Goal: Information Seeking & Learning: Understand process/instructions

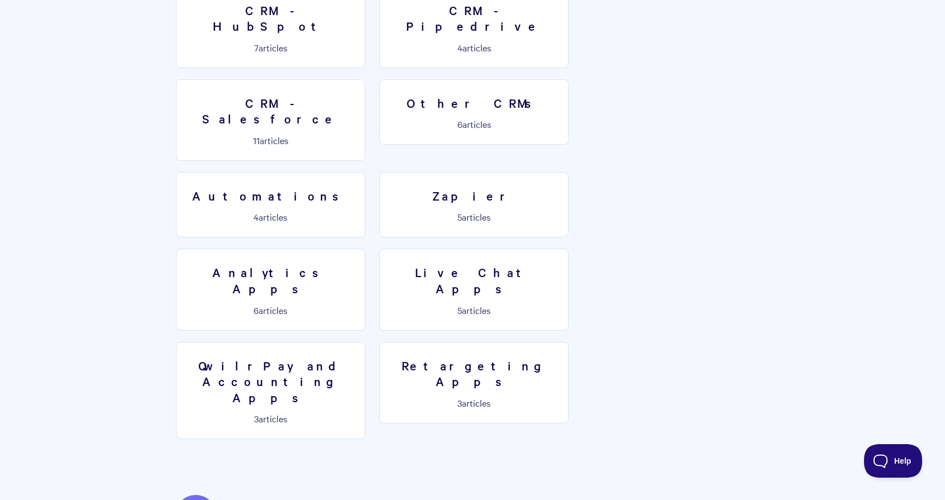
scroll to position [1662, 0]
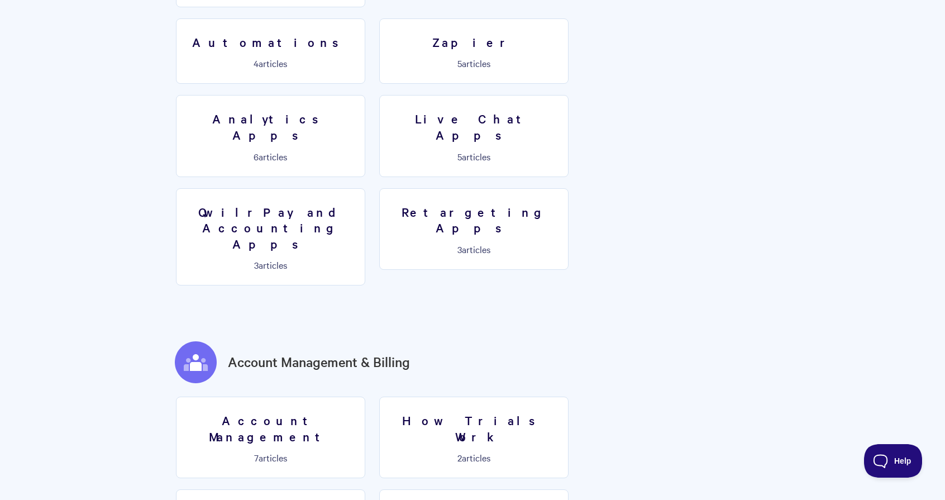
scroll to position [1930, 0]
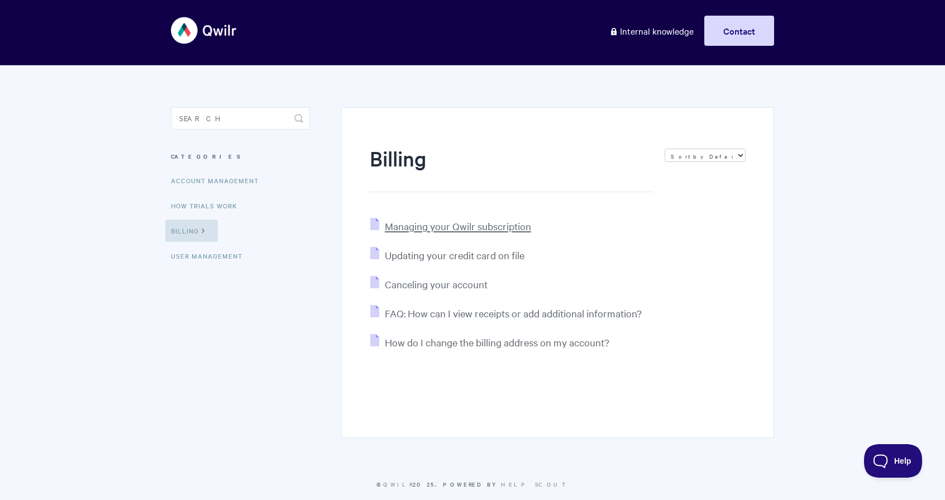
scroll to position [4, 0]
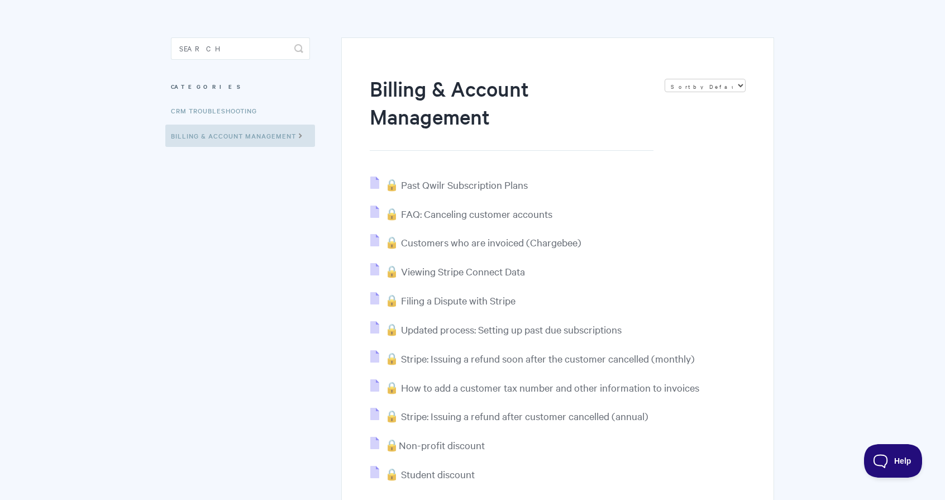
scroll to position [194, 0]
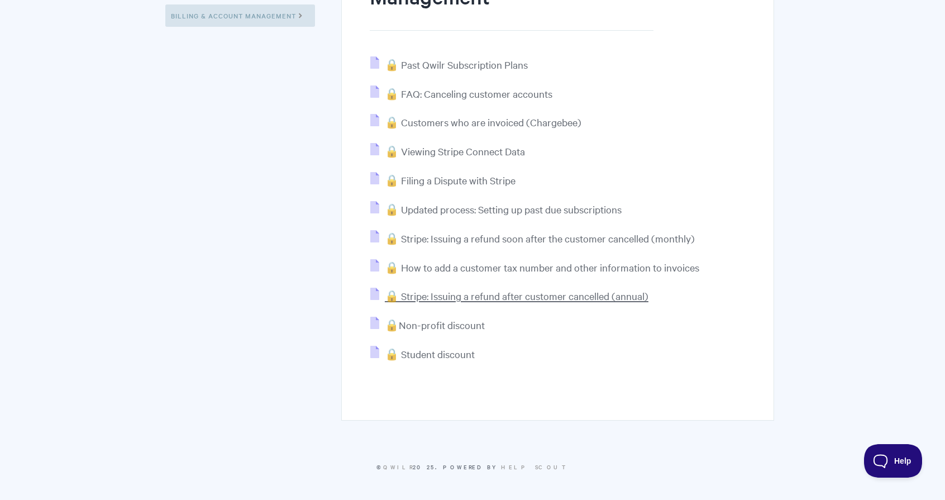
click at [433, 299] on span "🔒 Stripe: Issuing a refund after customer cancelled (annual)" at bounding box center [517, 295] width 264 height 13
click at [472, 240] on span "🔒 Stripe: Issuing a refund soon after the customer cancelled (monthly)" at bounding box center [540, 238] width 310 height 13
click at [609, 295] on span "🔒 Stripe: Issuing a refund after customer cancelled (annual)" at bounding box center [517, 295] width 264 height 13
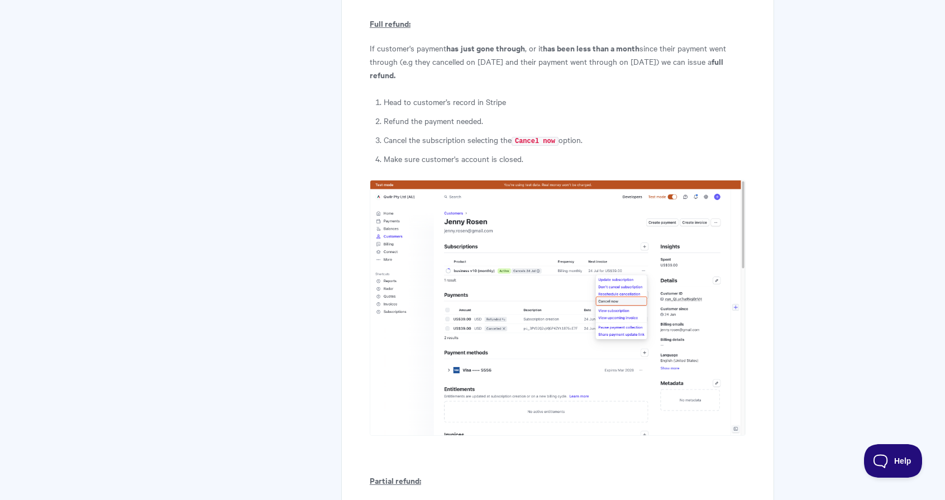
scroll to position [313, 0]
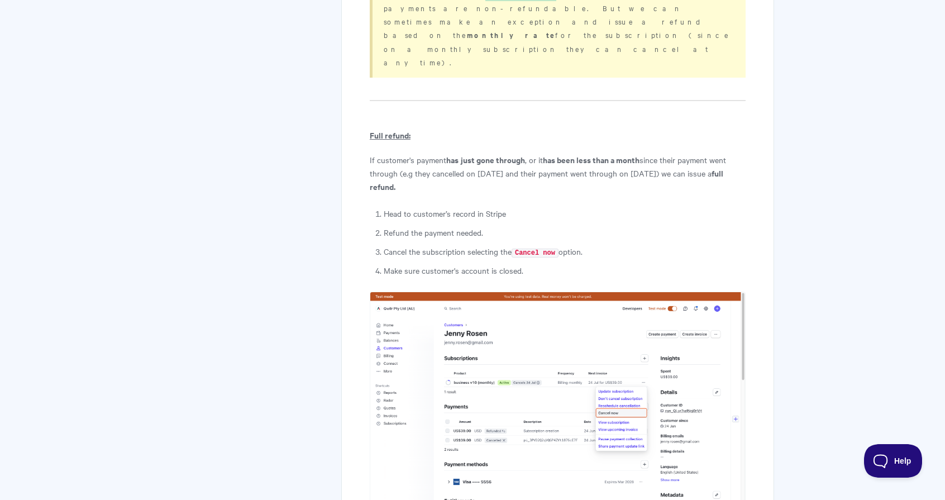
click at [553, 312] on img at bounding box center [558, 420] width 376 height 256
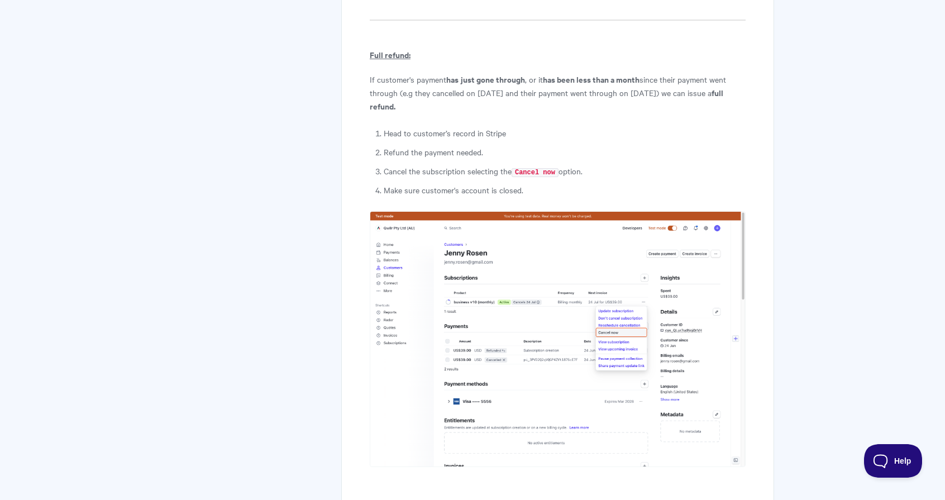
scroll to position [0, 0]
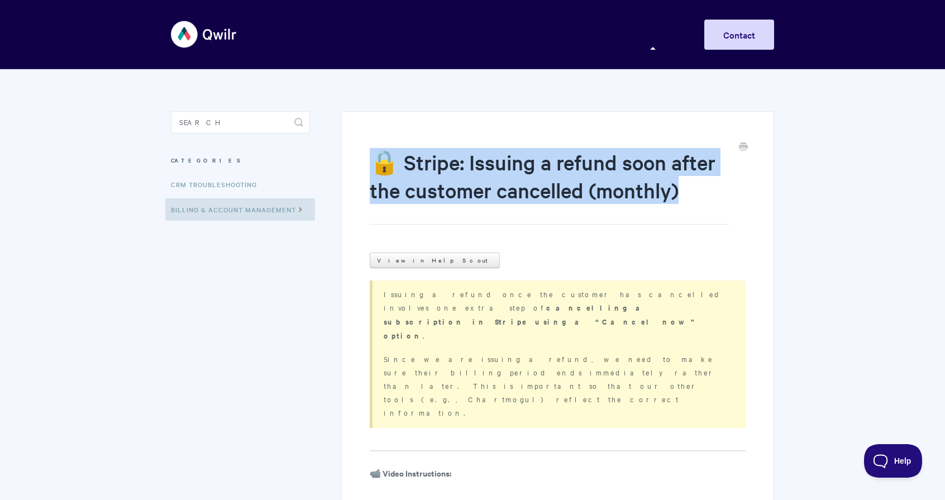
drag, startPoint x: 687, startPoint y: 196, endPoint x: 366, endPoint y: 145, distance: 324.5
copy h1 "🔒 Stripe: Issuing a refund soon after the customer cancelled (monthly)"
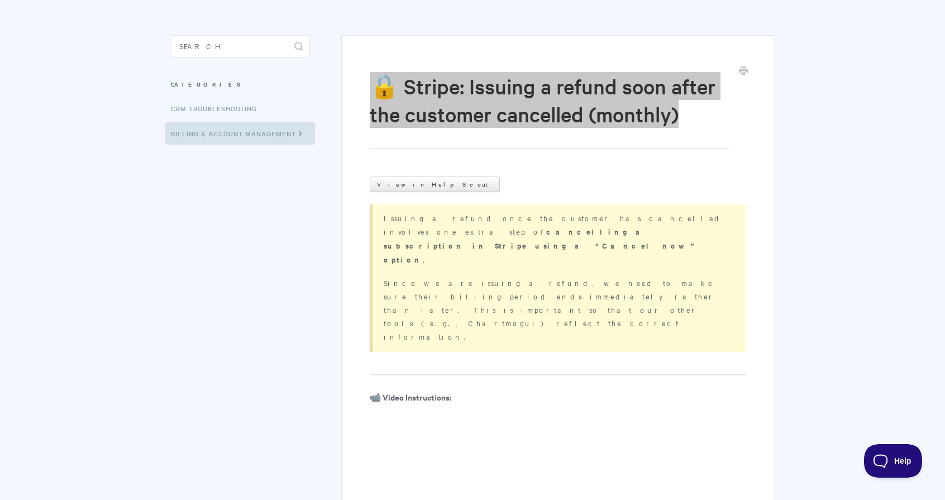
scroll to position [112, 0]
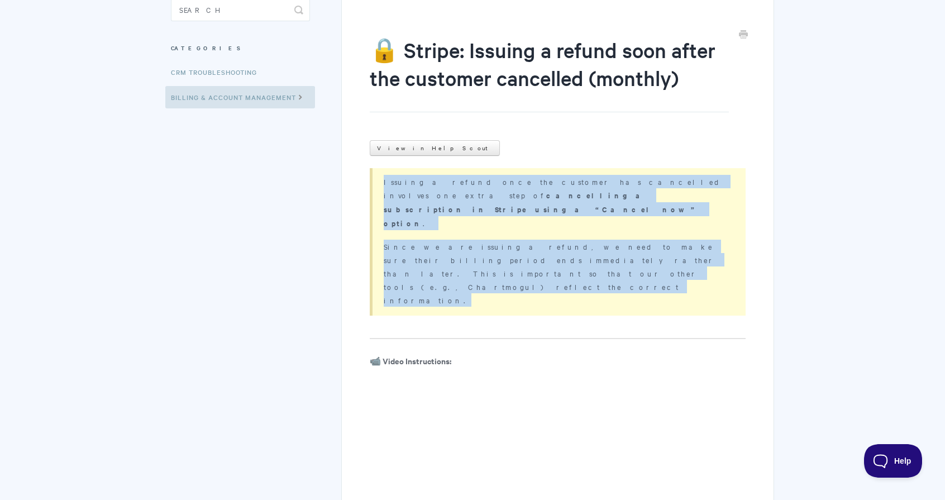
drag, startPoint x: 369, startPoint y: 175, endPoint x: 649, endPoint y: 235, distance: 286.7
copy div "Issuing a refund once the customer has cancelled involves one extra step of can…"
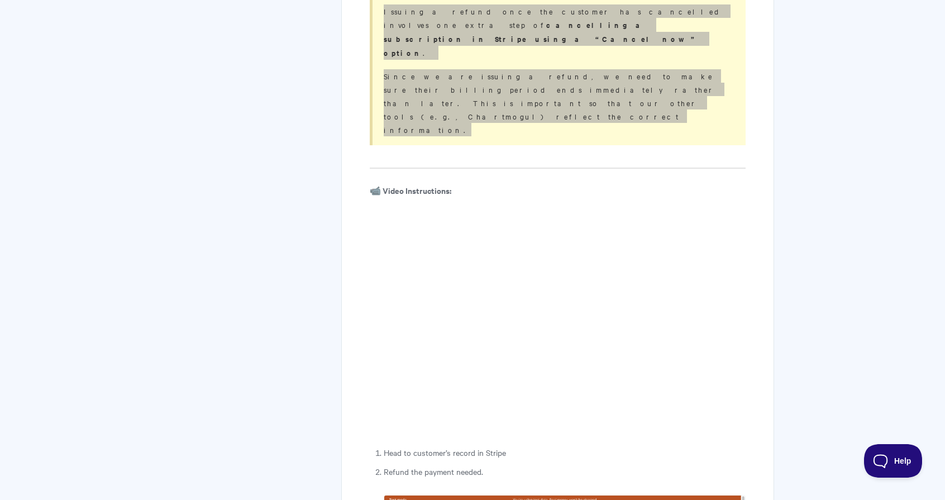
scroll to position [283, 0]
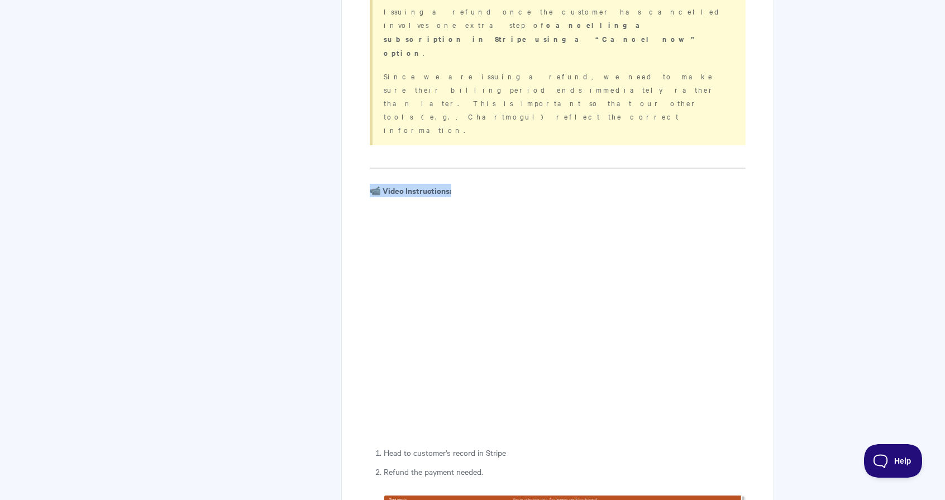
drag, startPoint x: 460, startPoint y: 125, endPoint x: 364, endPoint y: 120, distance: 95.7
copy b "📹 Video Instructions:"
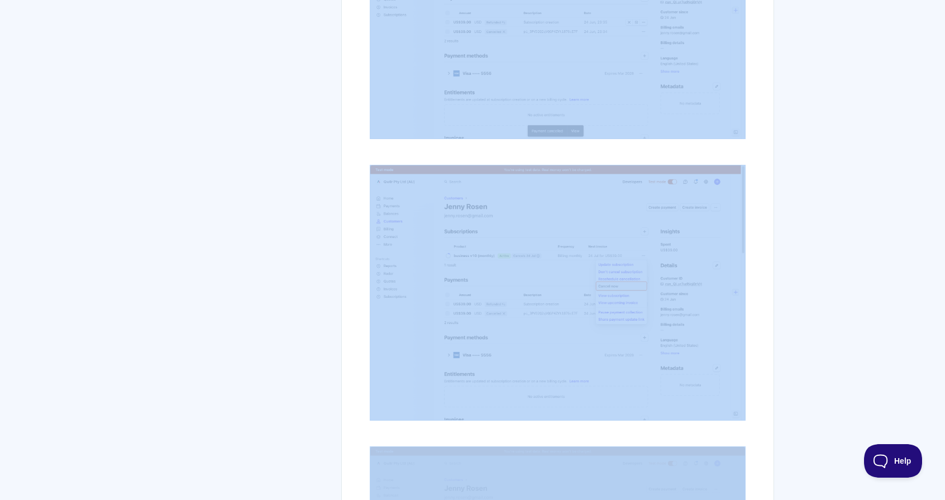
scroll to position [1641, 0]
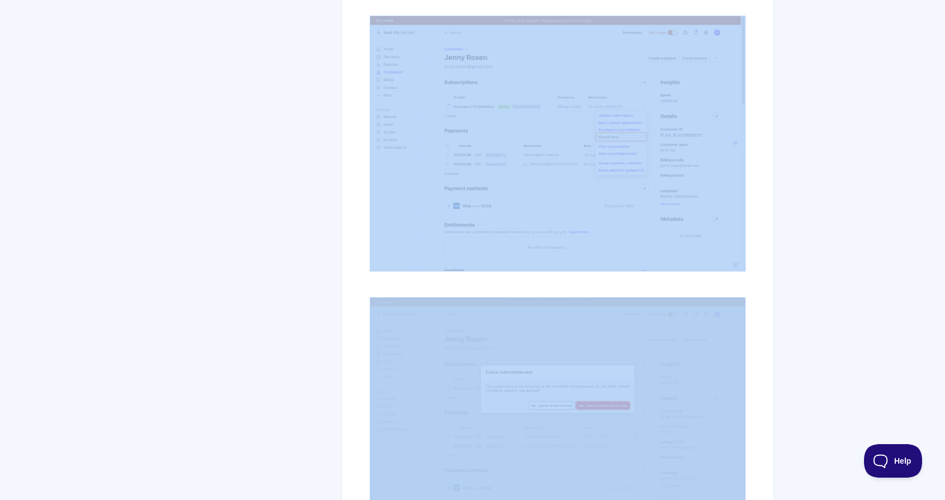
drag, startPoint x: 368, startPoint y: 166, endPoint x: 648, endPoint y: 436, distance: 389.1
copy article "Head to customer’s record in Stripe Refund the payment needed. Cancel the subsc…"
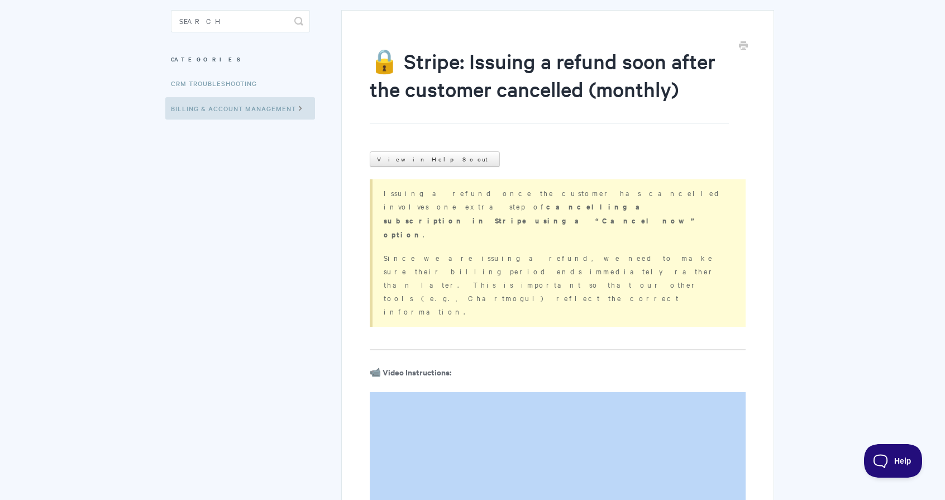
scroll to position [0, 0]
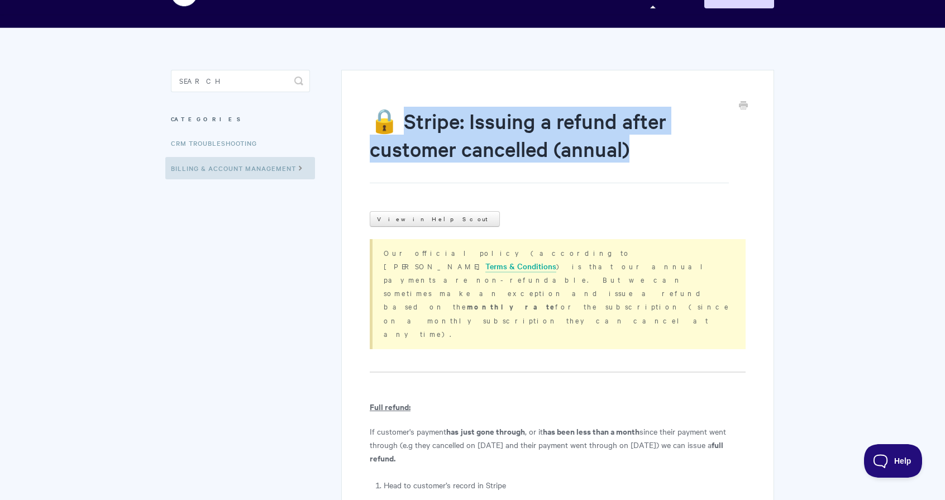
drag, startPoint x: 460, startPoint y: 145, endPoint x: 652, endPoint y: 160, distance: 192.7
click at [652, 160] on h1 "🔒 Stripe: Issuing a refund after customer cancelled (annual)" at bounding box center [549, 145] width 359 height 77
copy h1 "tripe: Issuing a refund after customer cancelled (annual)"
drag, startPoint x: 377, startPoint y: 250, endPoint x: 561, endPoint y: 293, distance: 188.7
click at [561, 293] on div "Our official policy (according to our Terms & Conditions ) is that our annual p…" at bounding box center [558, 294] width 376 height 110
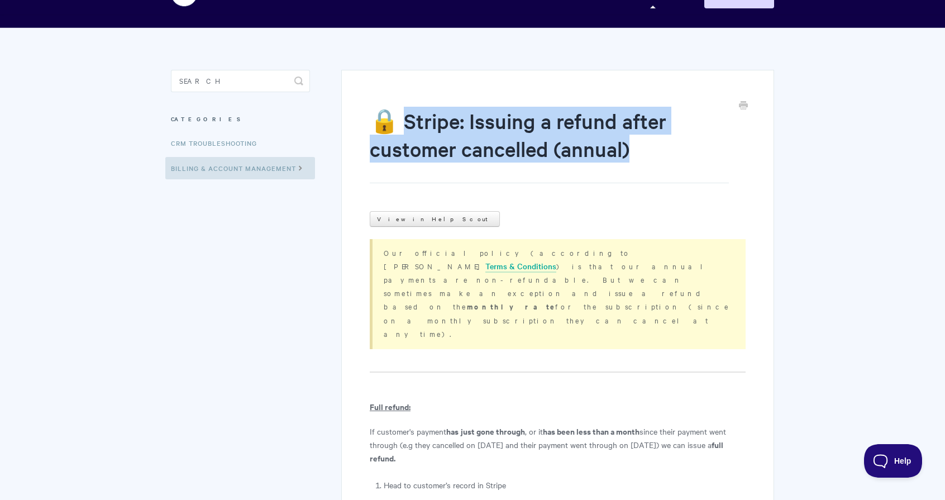
copy p "Our official policy (according to our Terms & Conditions ) is that our annual p…"
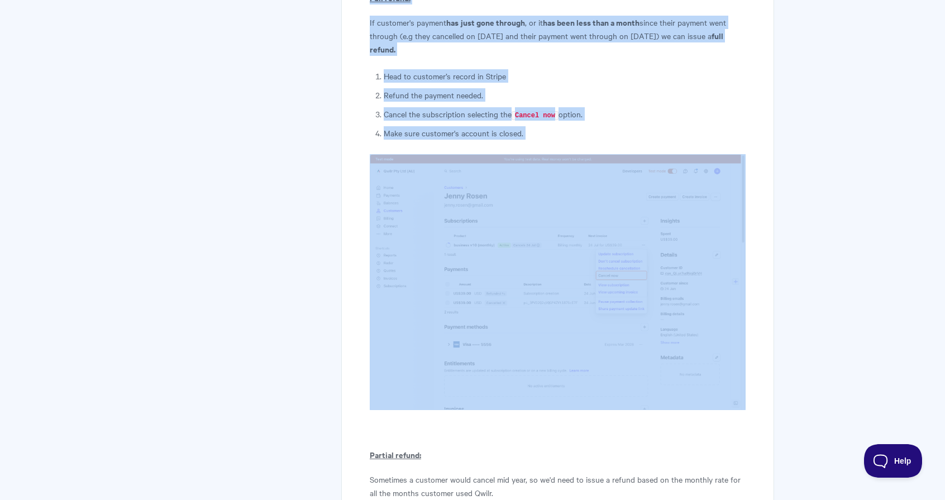
scroll to position [506, 0]
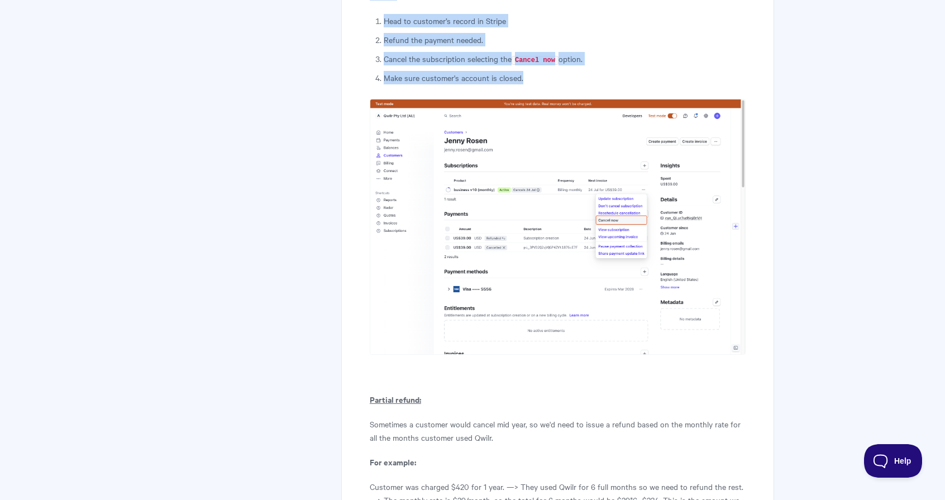
drag, startPoint x: 366, startPoint y: 141, endPoint x: 600, endPoint y: 317, distance: 293.1
click at [600, 317] on div "🔒 Stripe: Issuing a refund after customer cancelled (annual) View in Help Scout…" at bounding box center [557, 266] width 433 height 1321
copy article "Full refund: If customer's payment has just gone through , or it has been less …"
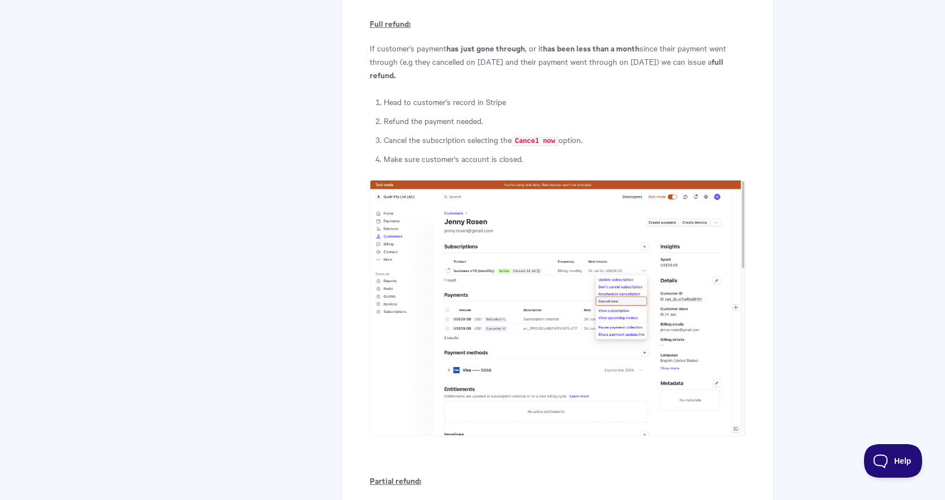
click at [388, 97] on ol "Head to customer’s record in Stripe Refund the payment needed. Cancel the subsc…" at bounding box center [565, 130] width 362 height 70
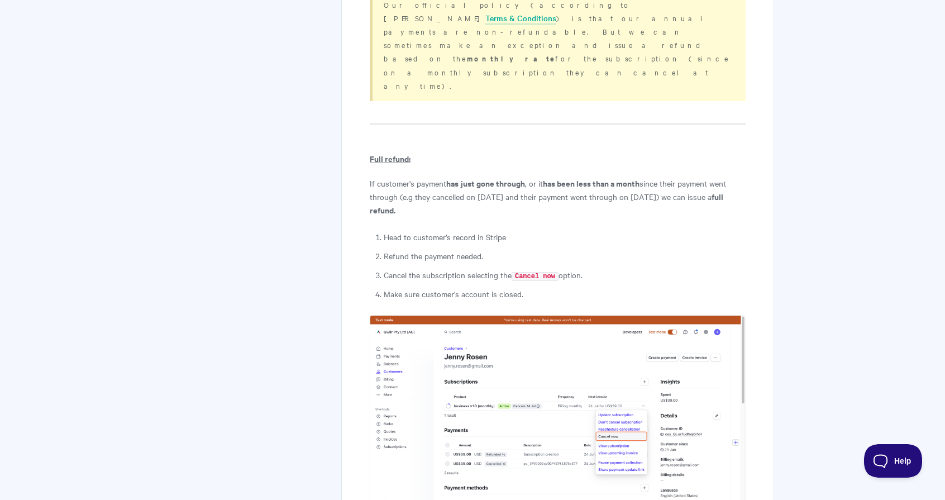
scroll to position [197, 0]
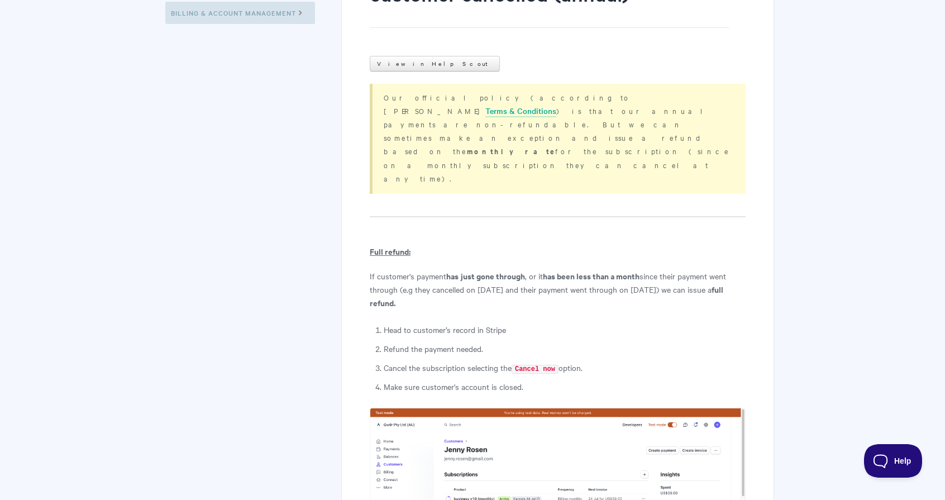
drag, startPoint x: 373, startPoint y: 197, endPoint x: 380, endPoint y: 215, distance: 20.0
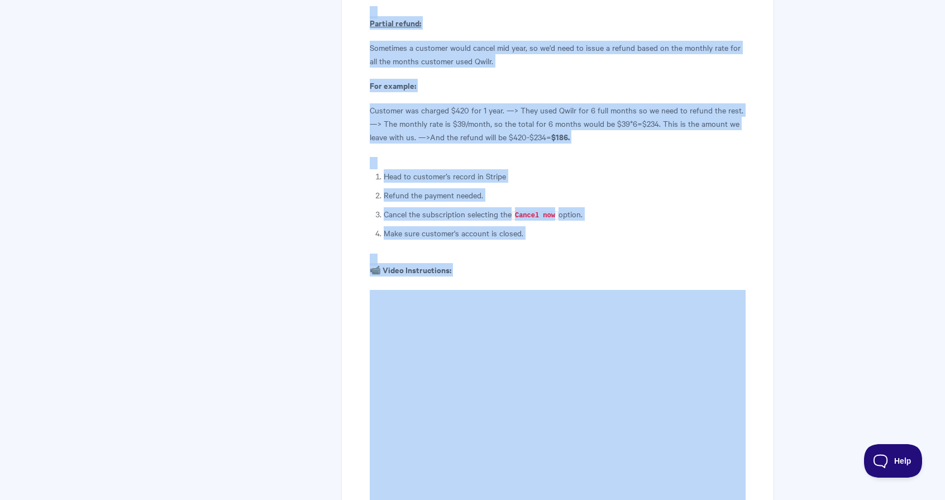
scroll to position [958, 0]
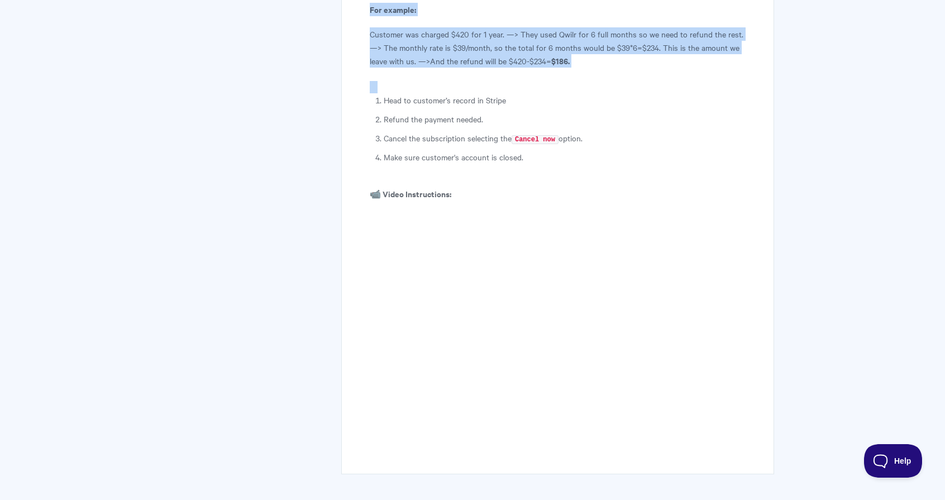
drag, startPoint x: 366, startPoint y: 197, endPoint x: 592, endPoint y: 122, distance: 237.8
copy article "Full refund: If customer's payment has just gone through , or it has been less …"
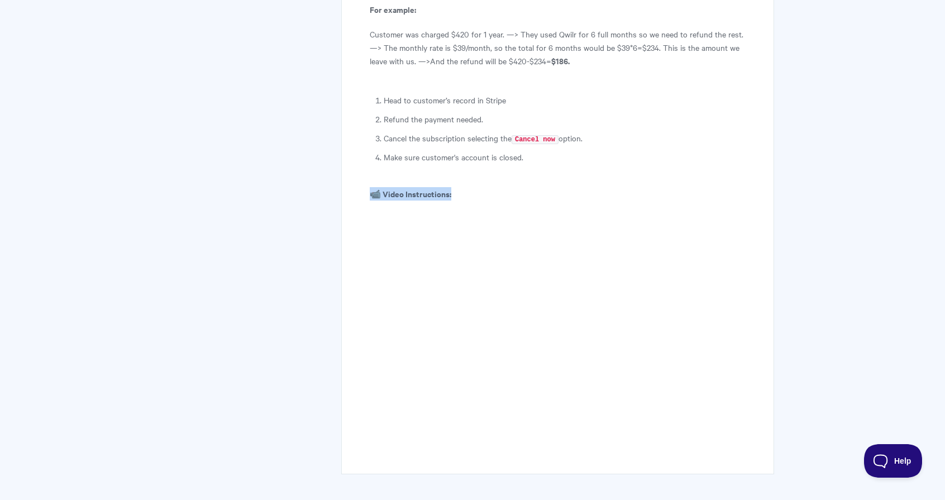
drag, startPoint x: 365, startPoint y: 139, endPoint x: 469, endPoint y: 163, distance: 106.1
click at [466, 187] on p "📹 Video Instructions:" at bounding box center [558, 193] width 376 height 13
click at [431, 188] on b "📹 Video Instructions:" at bounding box center [411, 194] width 82 height 12
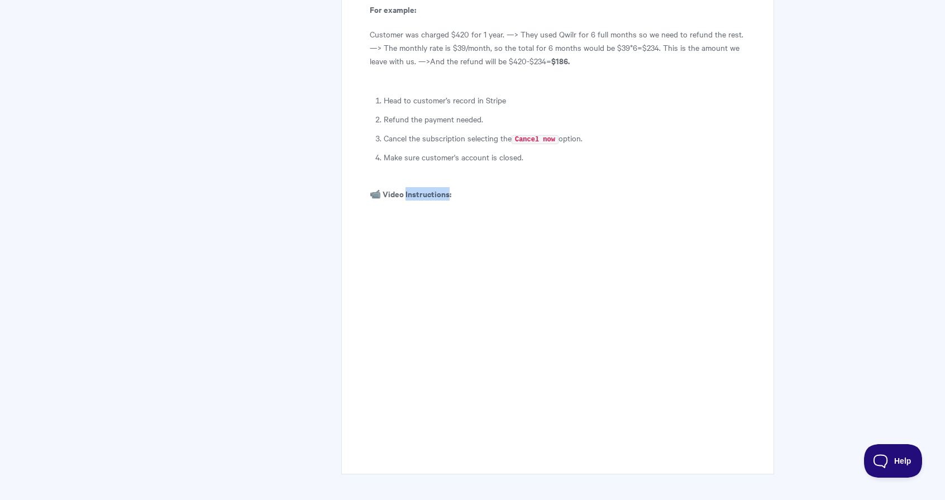
click at [431, 188] on b "📹 Video Instructions:" at bounding box center [411, 194] width 82 height 12
copy article "📹 Video Instructions:"
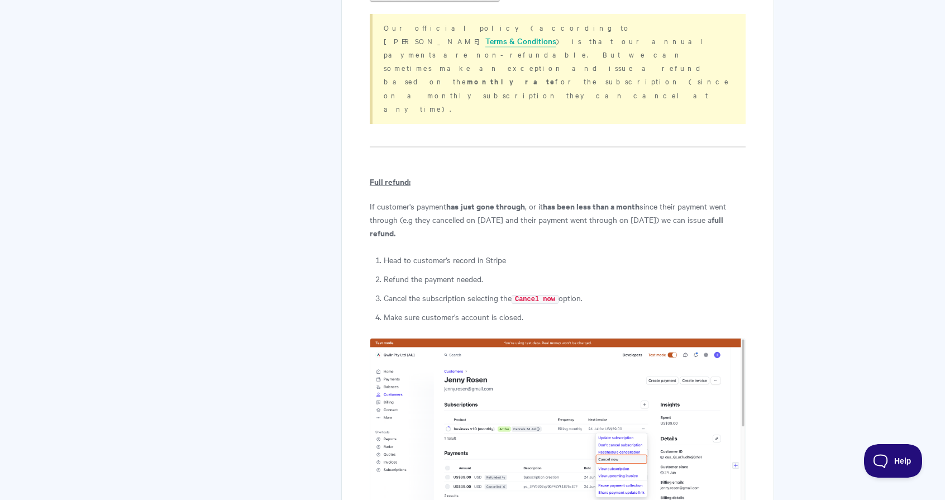
scroll to position [0, 0]
